Goal: Task Accomplishment & Management: Manage account settings

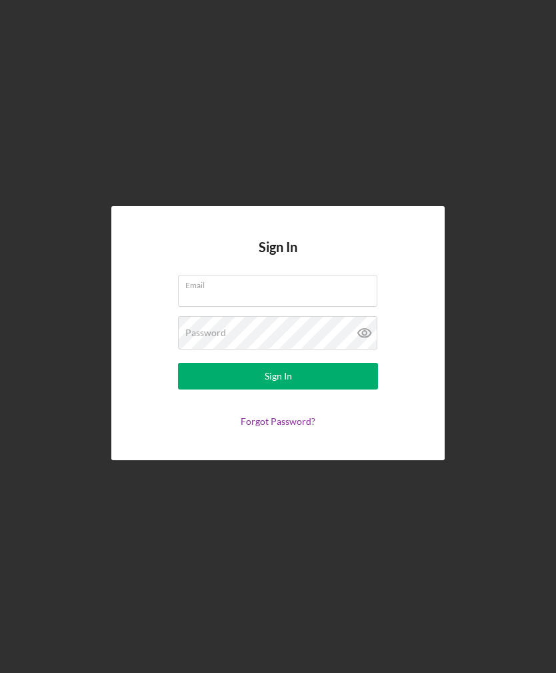
click at [239, 307] on input "Email" at bounding box center [277, 291] width 199 height 32
type input "[PERSON_NAME][EMAIL_ADDRESS][DOMAIN_NAME]"
click at [278, 389] on button "Sign In" at bounding box center [278, 376] width 200 height 27
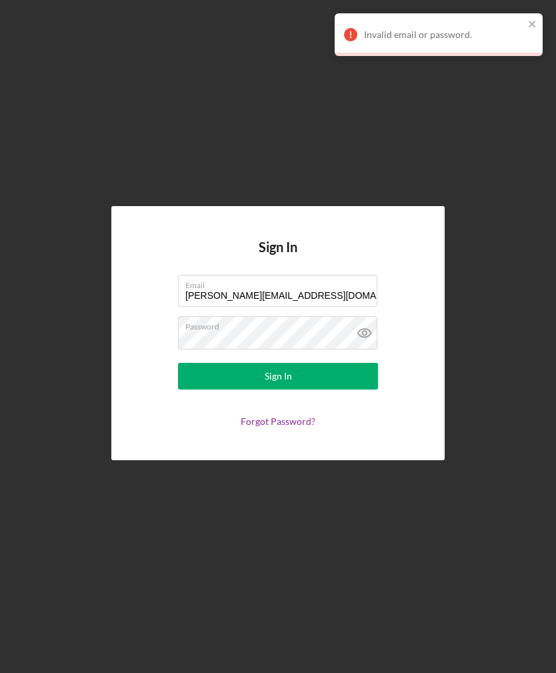
click at [315, 389] on button "Sign In" at bounding box center [278, 376] width 200 height 27
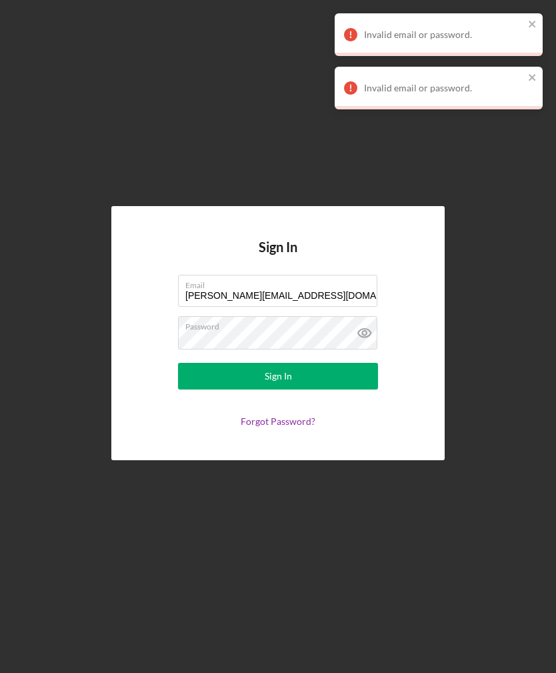
click at [357, 349] on icon at bounding box center [364, 332] width 33 height 33
click at [303, 389] on button "Sign In" at bounding box center [278, 376] width 200 height 27
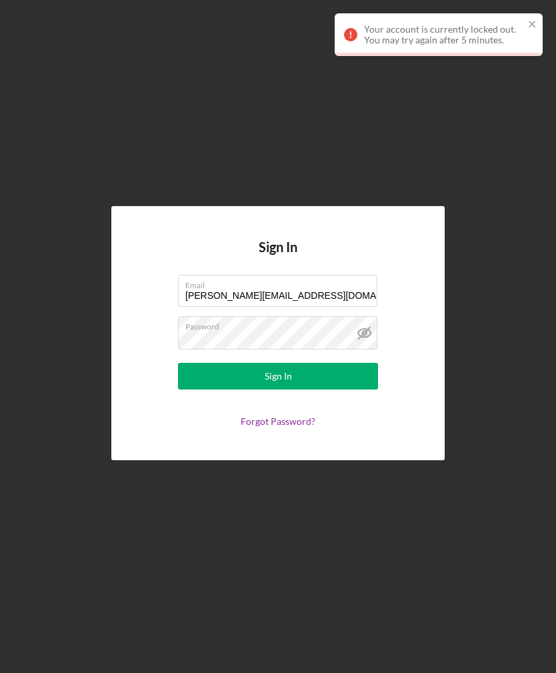
click at [535, 24] on icon "close" at bounding box center [532, 24] width 9 height 11
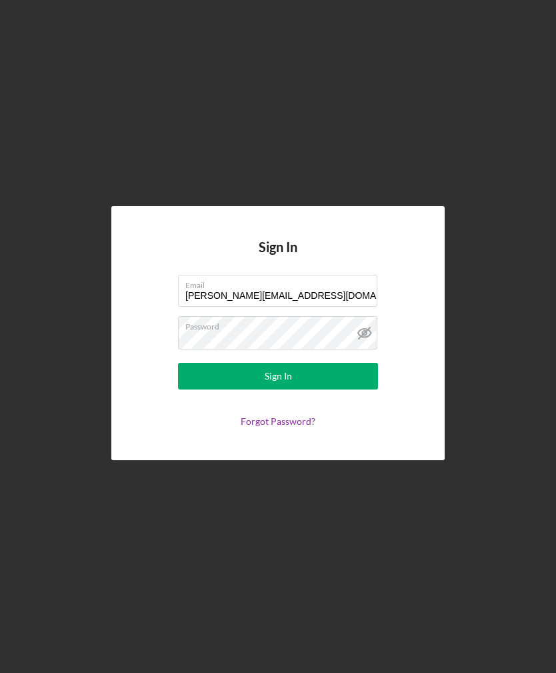
click at [311, 389] on button "Sign In" at bounding box center [278, 376] width 200 height 27
